Goal: Navigation & Orientation: Find specific page/section

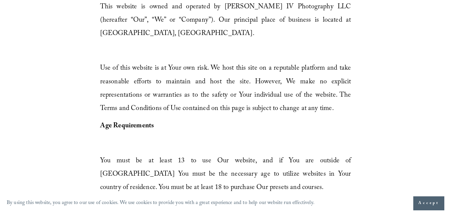
scroll to position [198, 0]
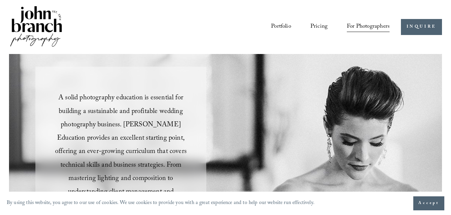
click at [320, 24] on link "Pricing" at bounding box center [319, 27] width 17 height 12
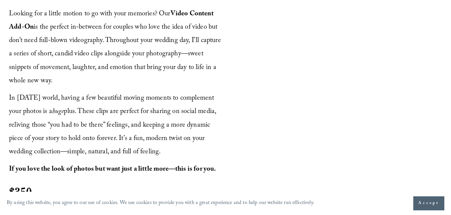
scroll to position [819, 0]
